Goal: Task Accomplishment & Management: Manage account settings

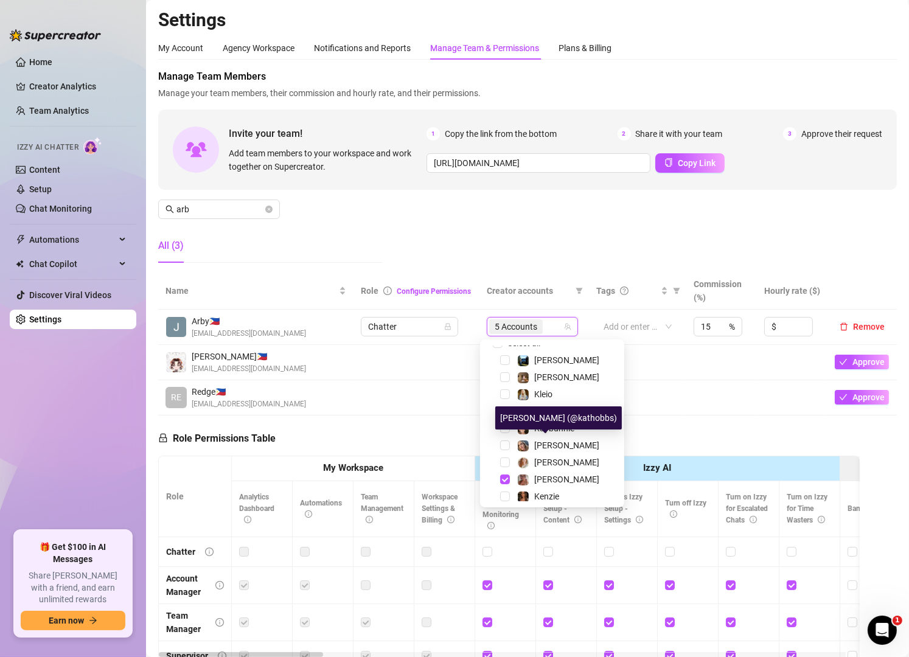
scroll to position [10, 0]
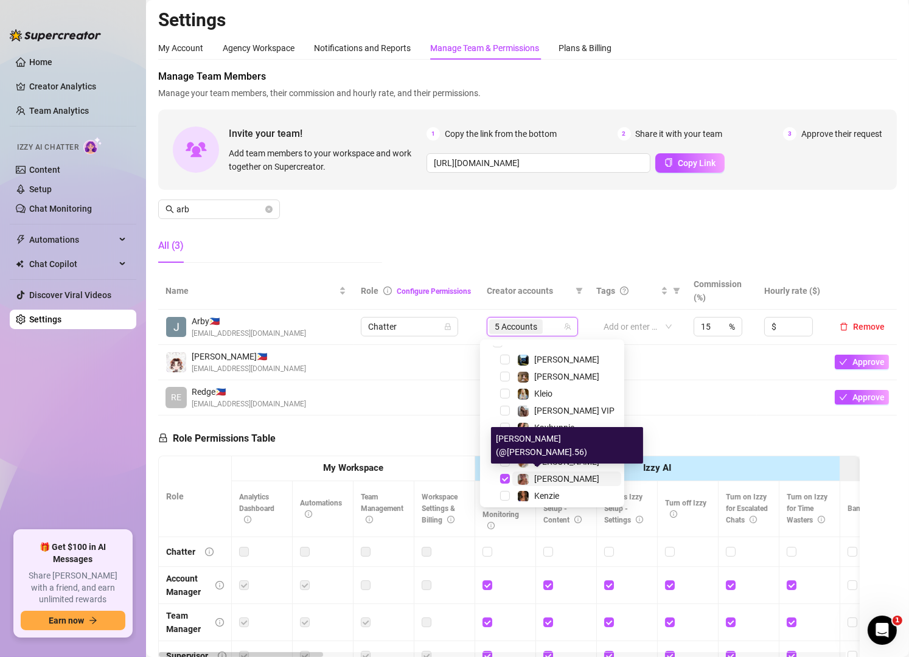
click at [544, 474] on span "[PERSON_NAME]" at bounding box center [566, 479] width 65 height 10
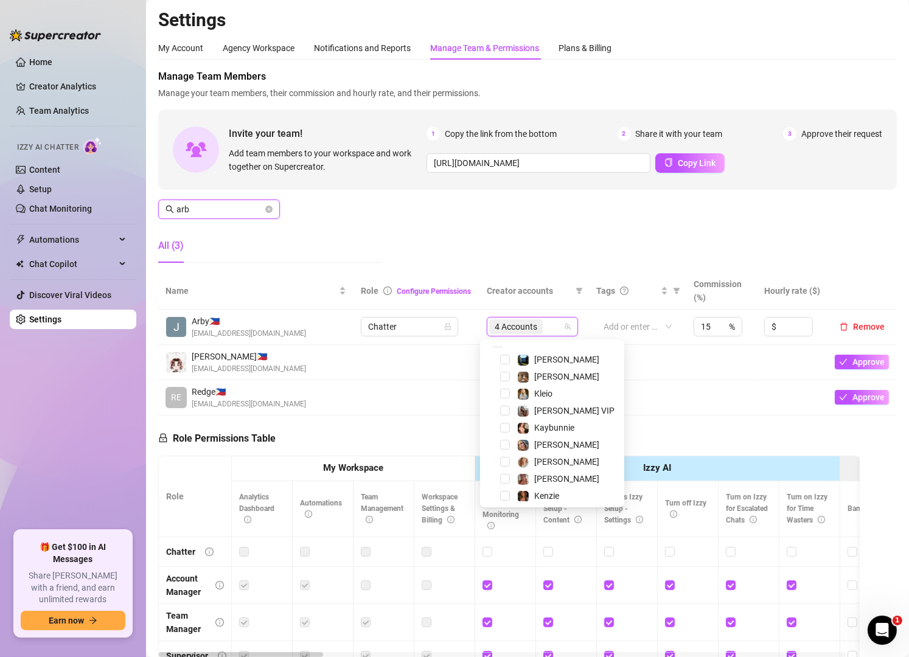
click at [222, 206] on input "arb" at bounding box center [219, 209] width 86 height 13
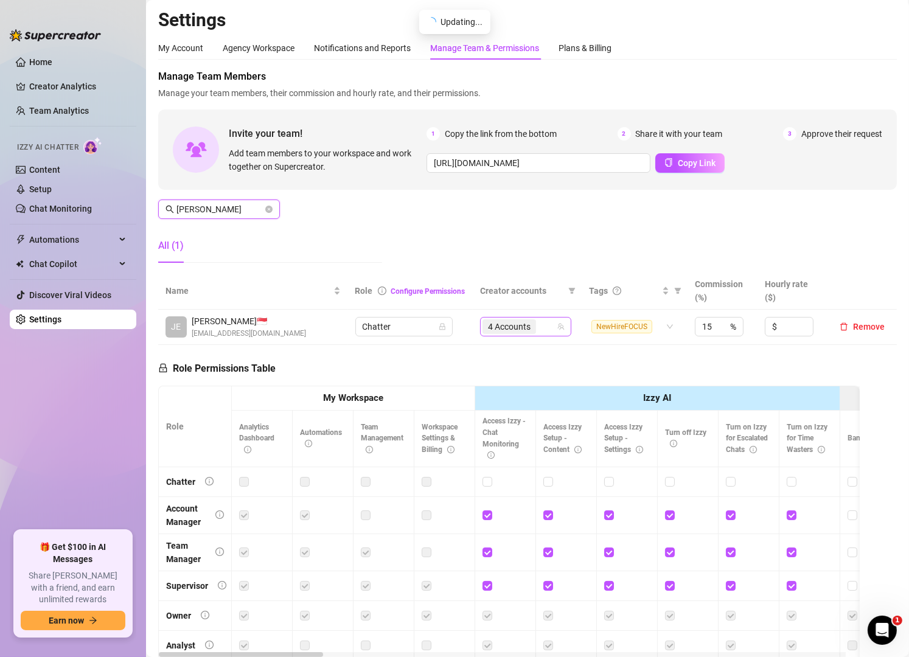
click at [548, 331] on div "4 Accounts" at bounding box center [525, 326] width 91 height 19
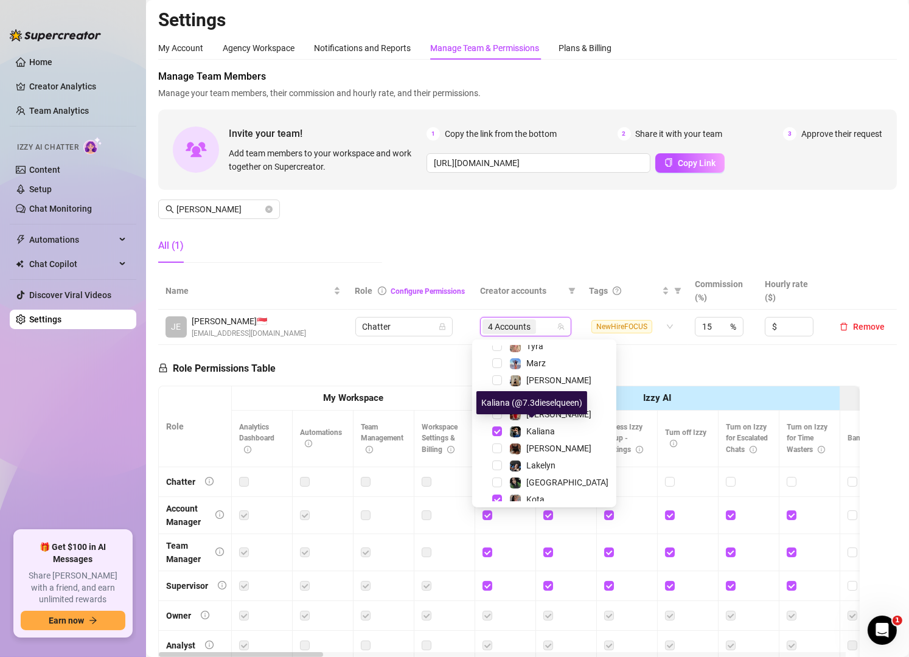
scroll to position [197, 0]
click at [540, 430] on span "Kaliana" at bounding box center [540, 429] width 29 height 10
click at [204, 208] on input "[PERSON_NAME]" at bounding box center [219, 209] width 86 height 13
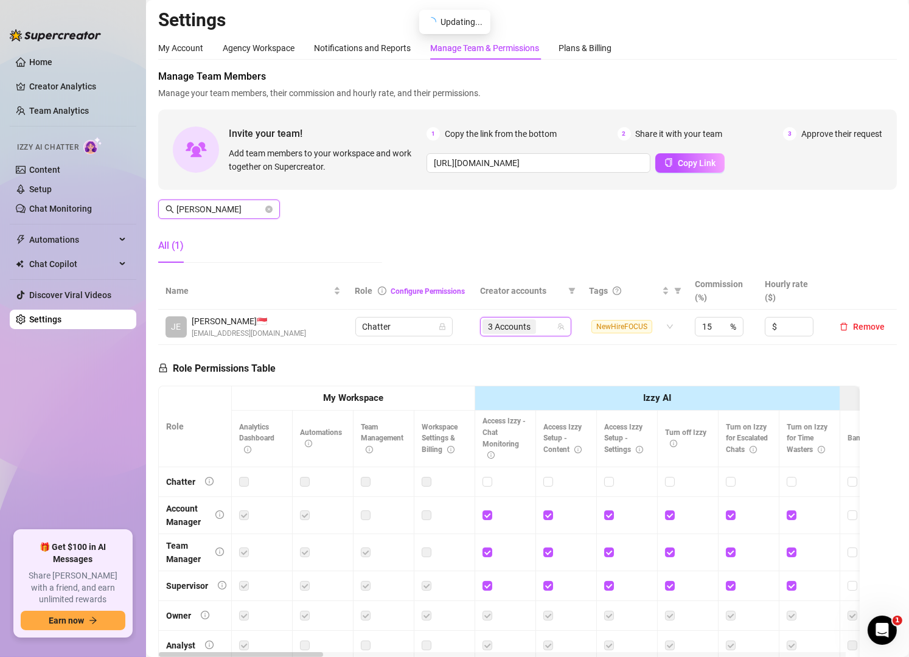
click at [204, 208] on input "[PERSON_NAME]" at bounding box center [219, 209] width 86 height 13
click at [546, 329] on div "7 Accounts" at bounding box center [526, 326] width 74 height 17
type input "pau"
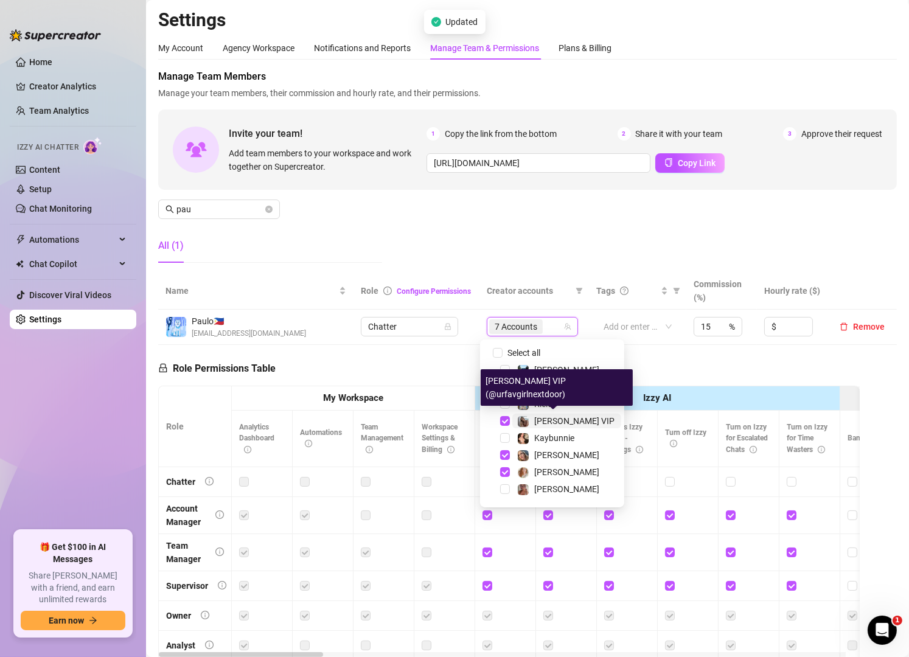
click at [533, 424] on div "[PERSON_NAME] VIP" at bounding box center [565, 421] width 97 height 15
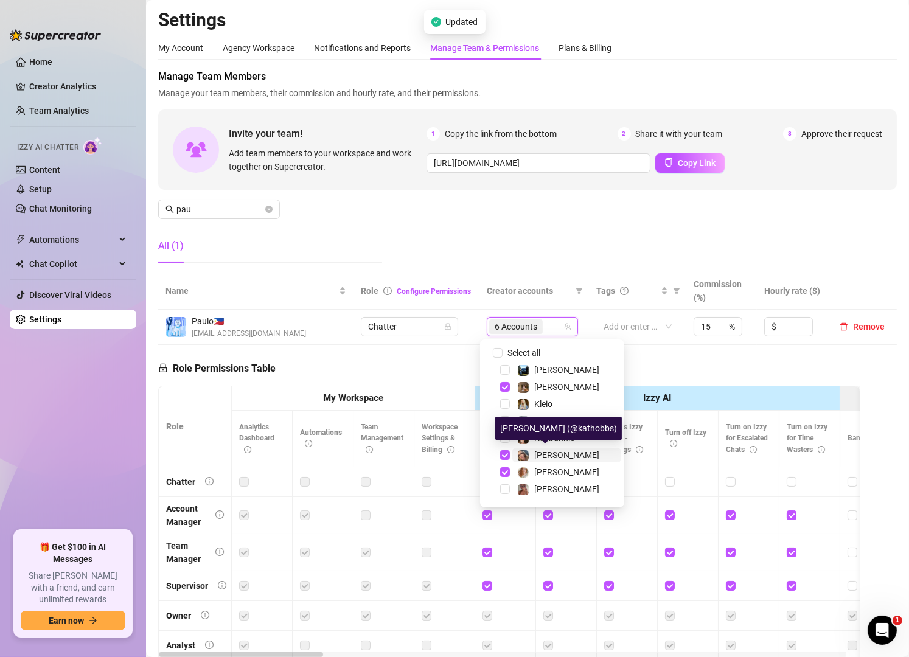
click at [536, 459] on div "[PERSON_NAME]" at bounding box center [566, 455] width 65 height 15
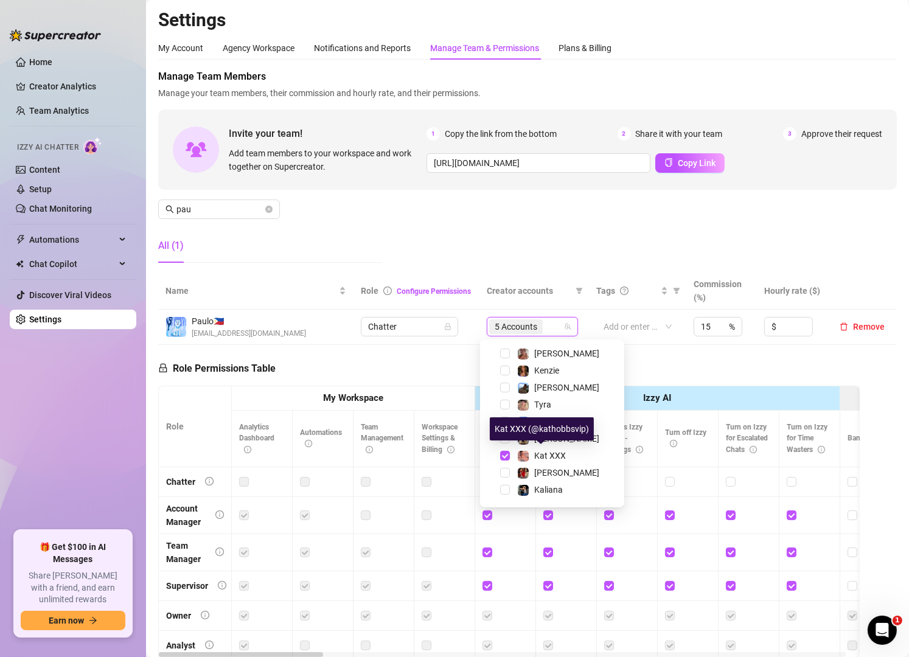
scroll to position [136, 0]
click at [536, 459] on div "Kat XXX" at bounding box center [550, 455] width 32 height 15
click at [456, 234] on div "Manage Team Members Manage your team members, their commission and hourly rate,…" at bounding box center [527, 170] width 739 height 203
